Goal: Ask a question

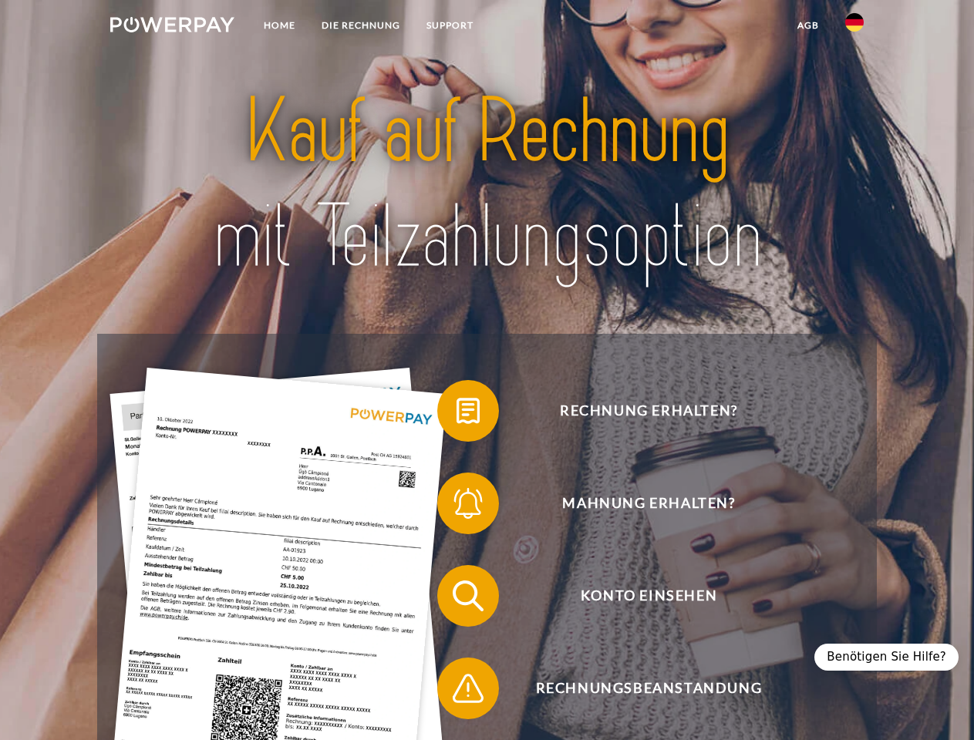
click at [172, 27] on img at bounding box center [172, 24] width 124 height 15
click at [854, 27] on img at bounding box center [854, 22] width 19 height 19
click at [807, 25] on link "agb" at bounding box center [808, 26] width 48 height 28
click at [456, 414] on span at bounding box center [444, 410] width 77 height 77
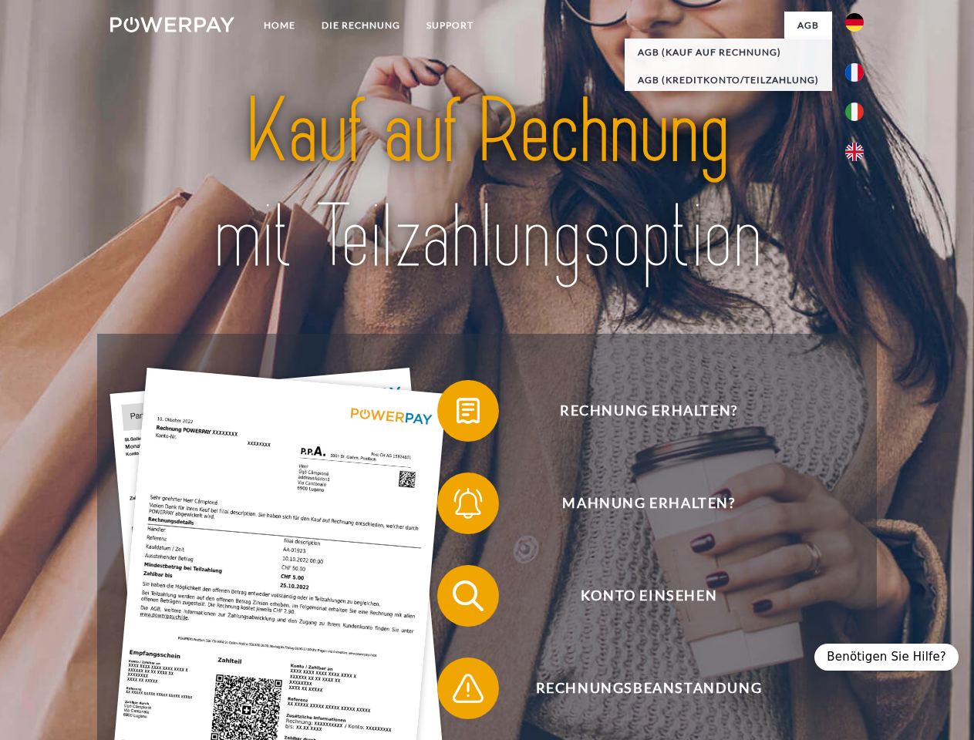
click at [456, 507] on span at bounding box center [444, 503] width 77 height 77
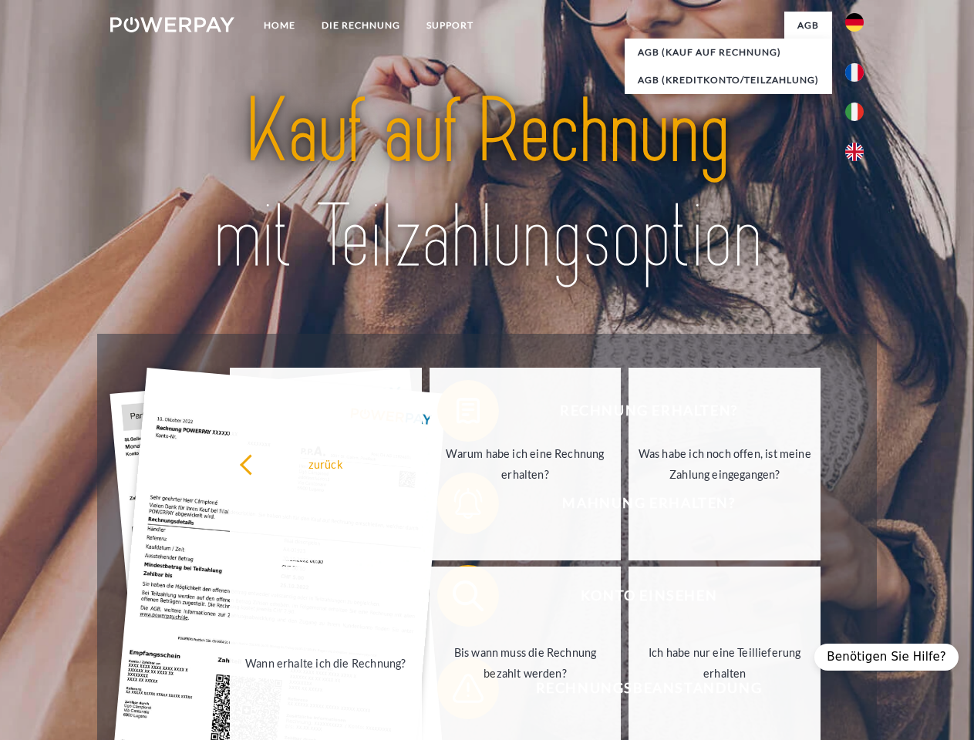
click at [456, 599] on link "Bis wann muss die Rechnung bezahlt werden?" at bounding box center [526, 663] width 192 height 193
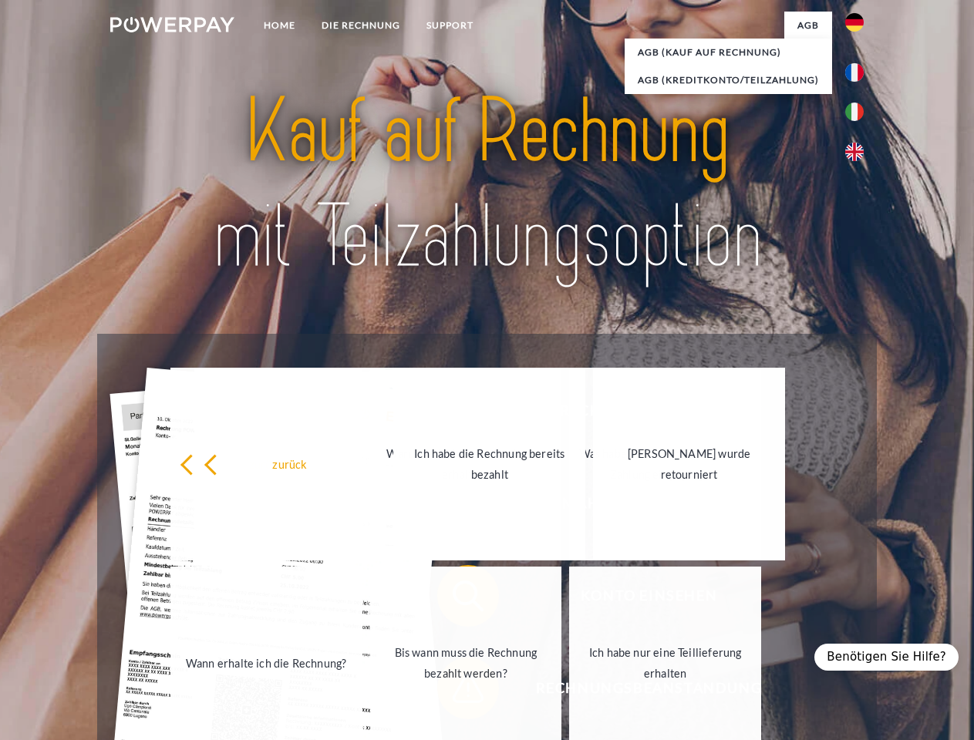
click at [569, 692] on link "Ich habe nur eine Teillieferung erhalten" at bounding box center [665, 663] width 192 height 193
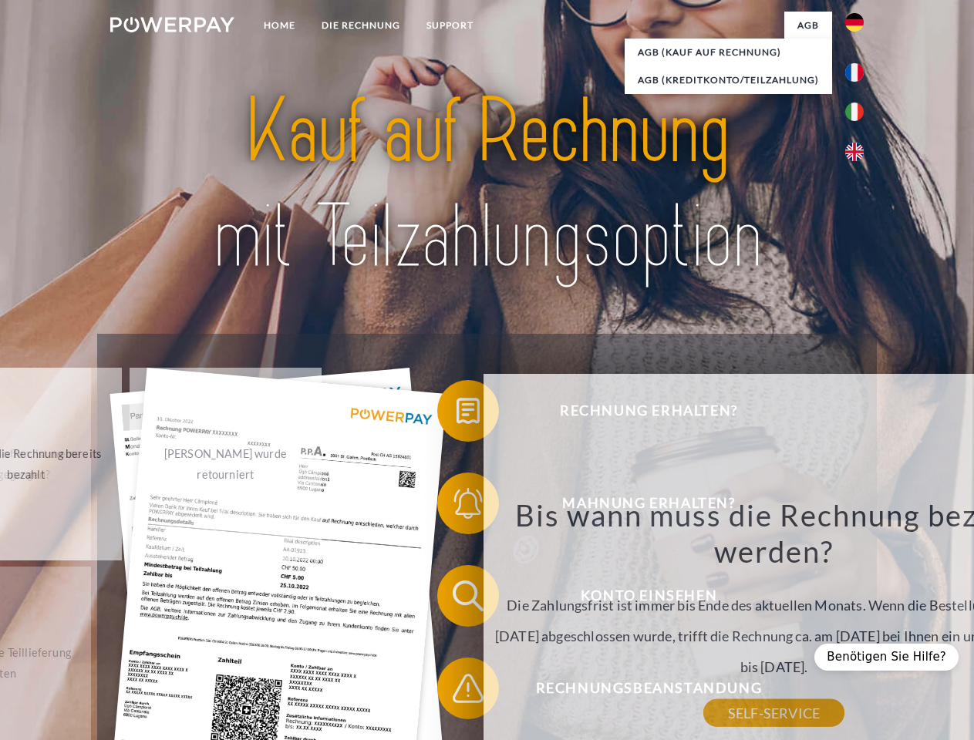
click at [894, 657] on div "Benötigen Sie Hilfe?" at bounding box center [886, 657] width 144 height 27
